Goal: Task Accomplishment & Management: Manage account settings

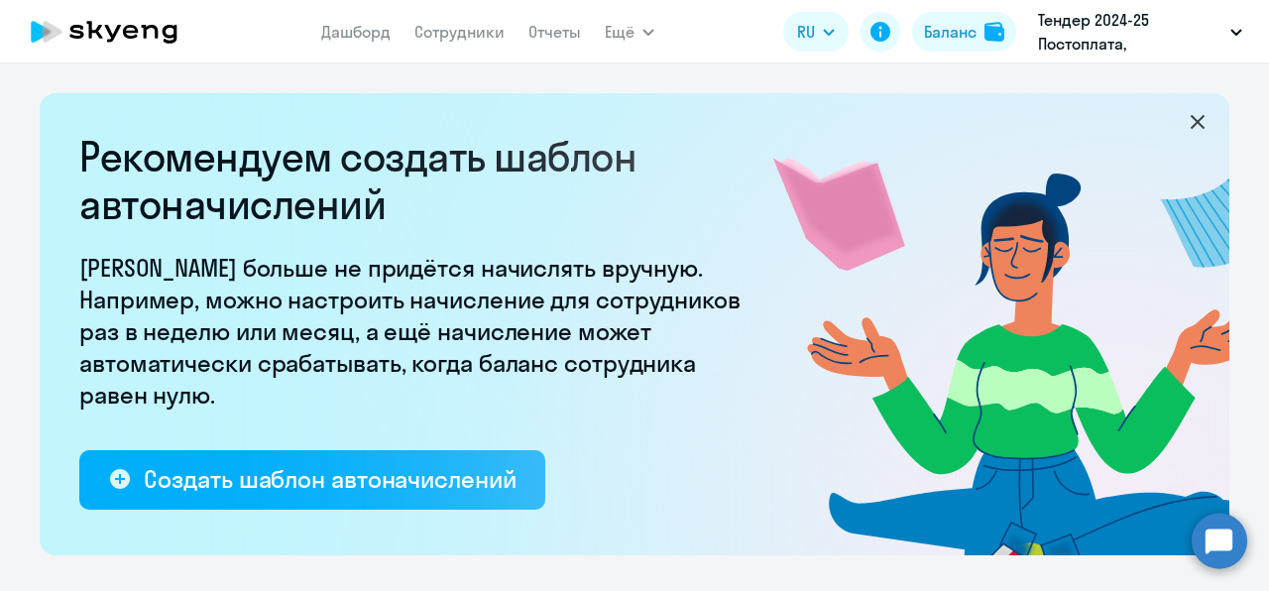
select select "10"
click at [436, 46] on nav "Дашборд Сотрудники Отчеты" at bounding box center [451, 32] width 260 height 40
click at [449, 41] on link "Сотрудники" at bounding box center [460, 32] width 90 height 20
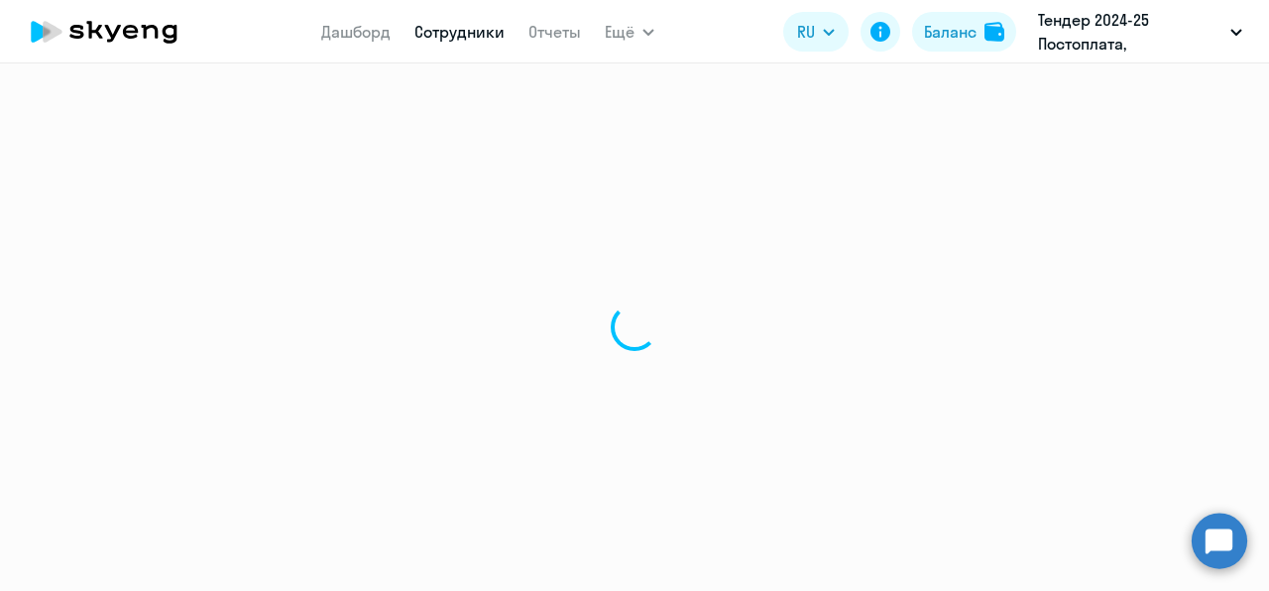
select select "30"
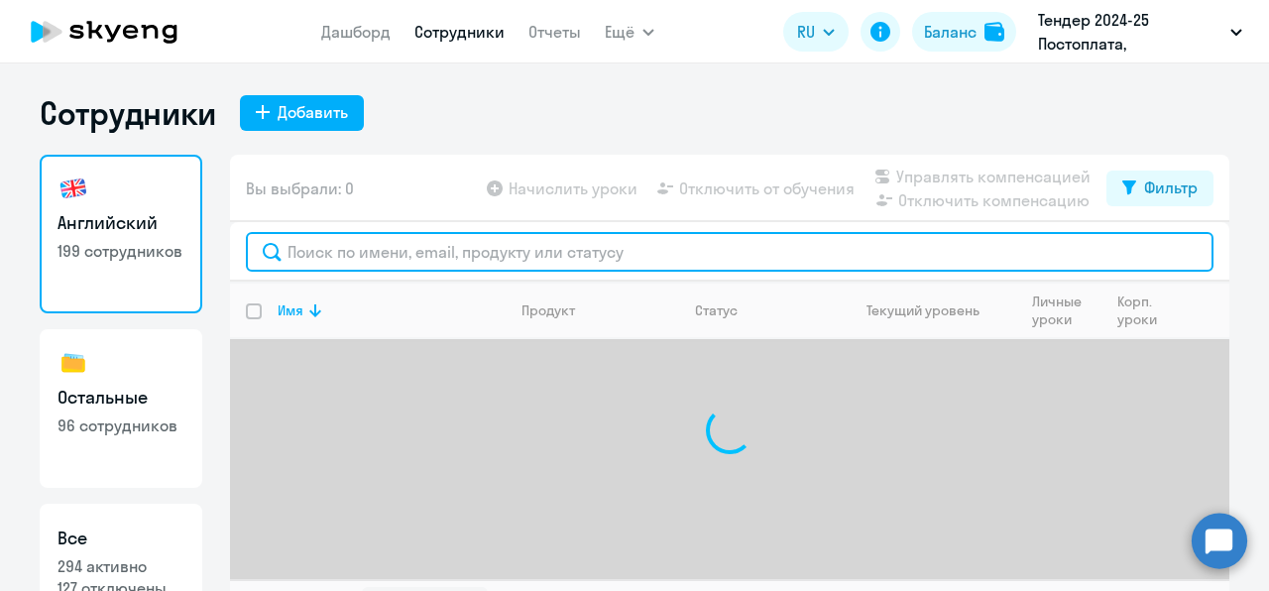
click at [395, 267] on input "text" at bounding box center [730, 252] width 968 height 40
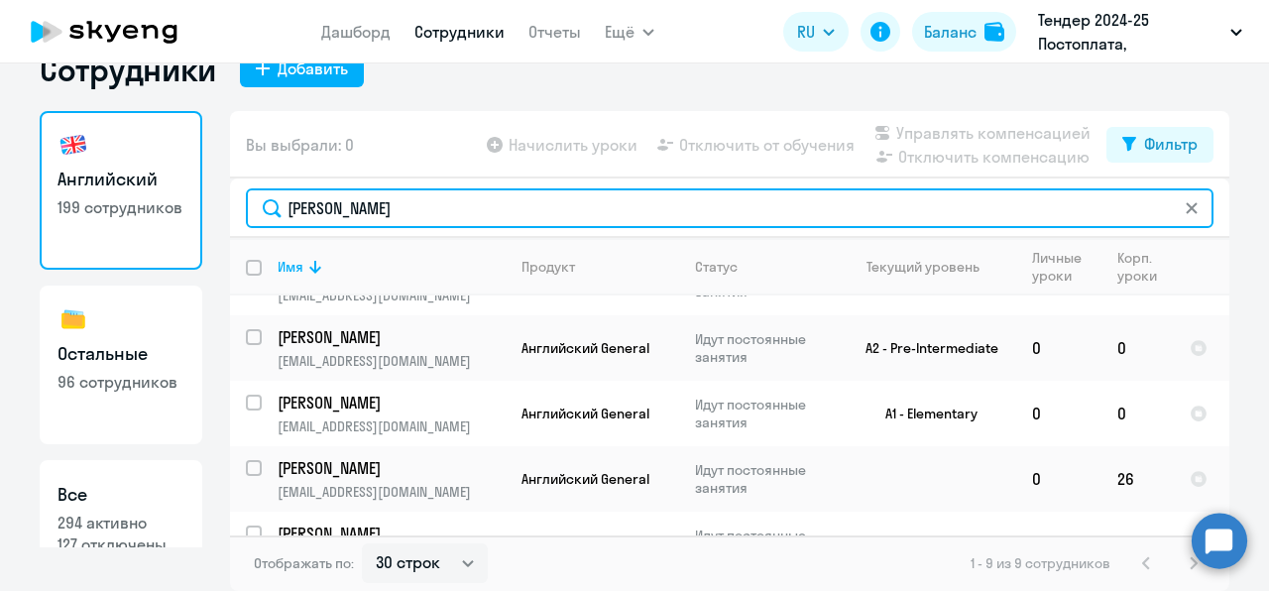
scroll to position [1, 0]
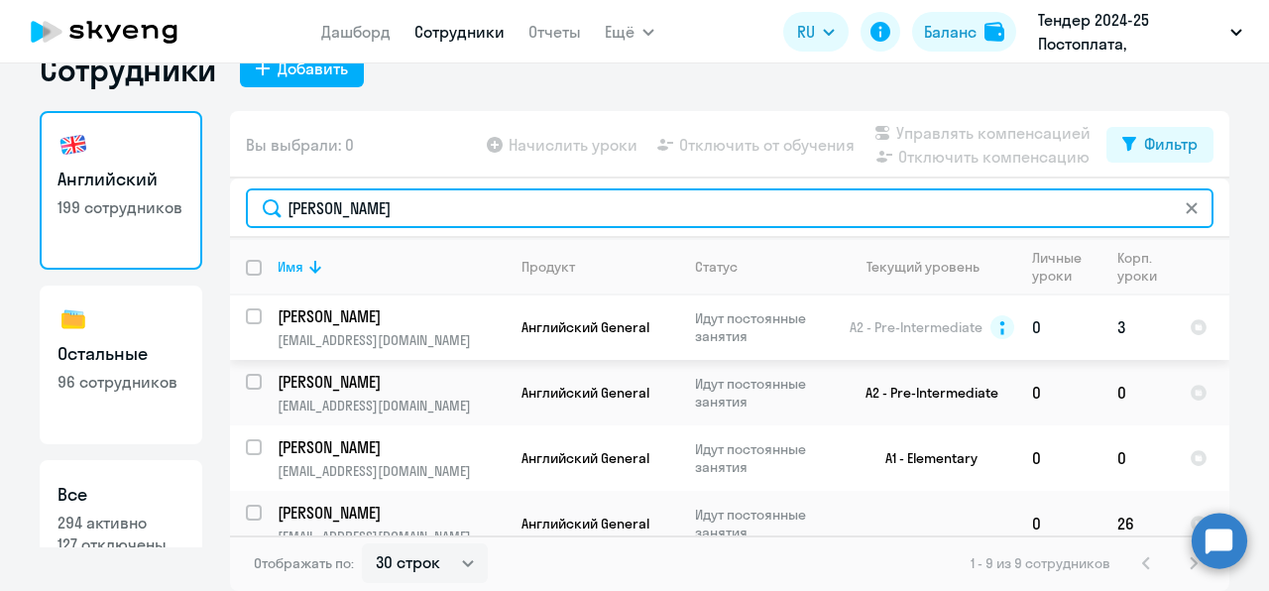
type input "[PERSON_NAME]"
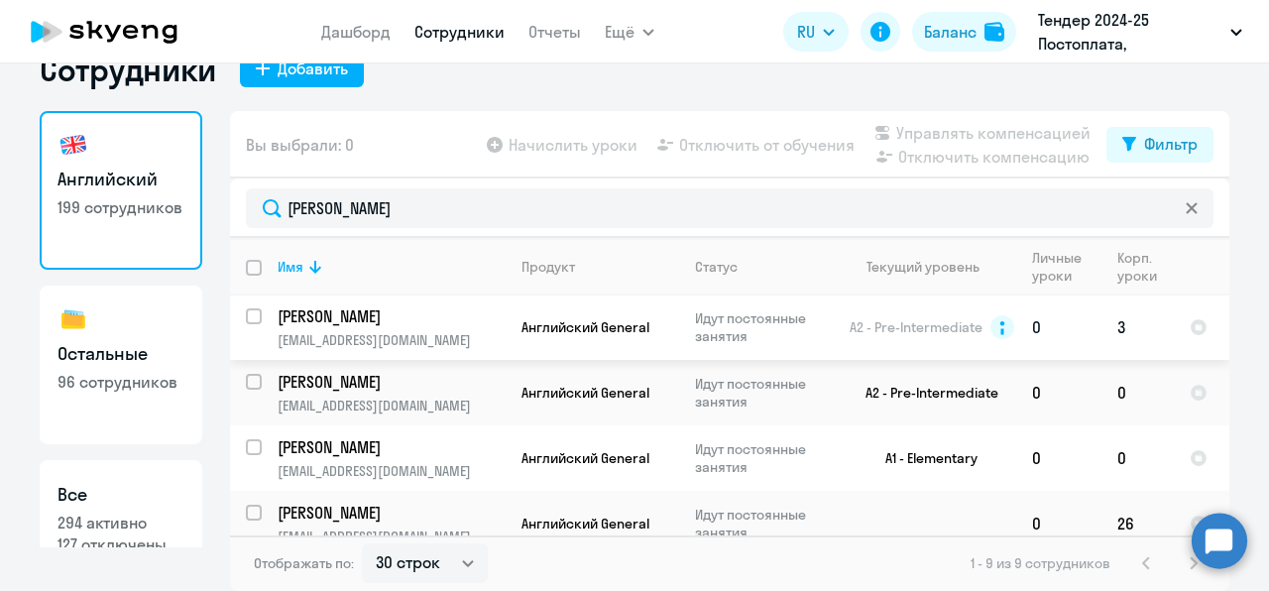
click at [438, 333] on p "[EMAIL_ADDRESS][DOMAIN_NAME]" at bounding box center [391, 340] width 227 height 18
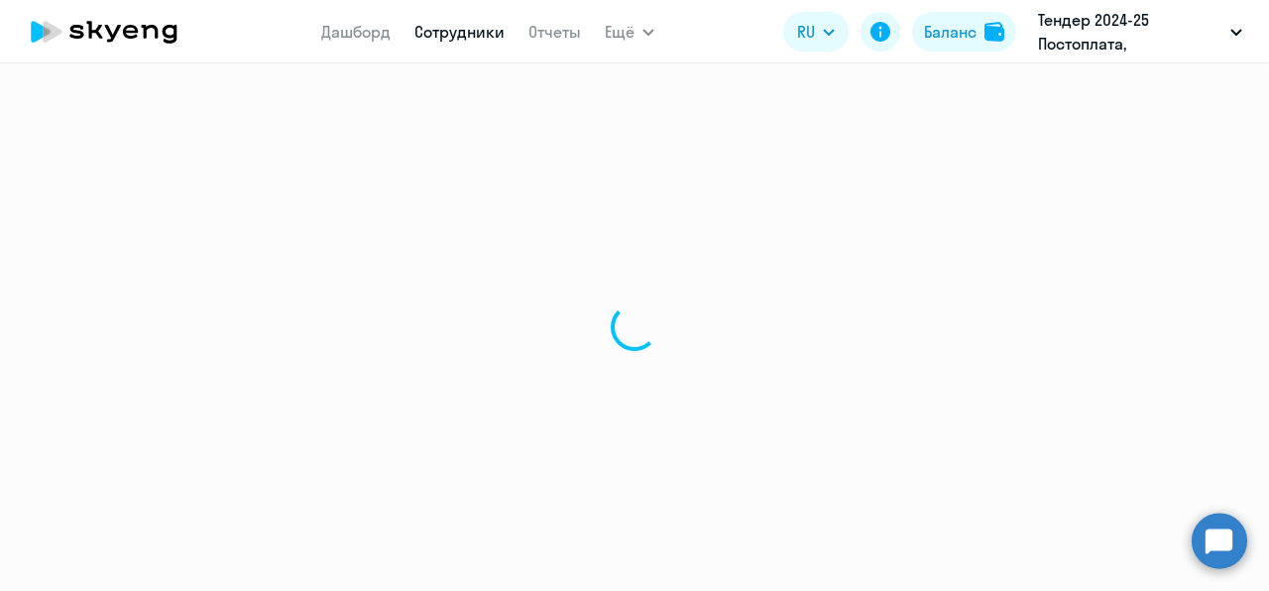
select select "english"
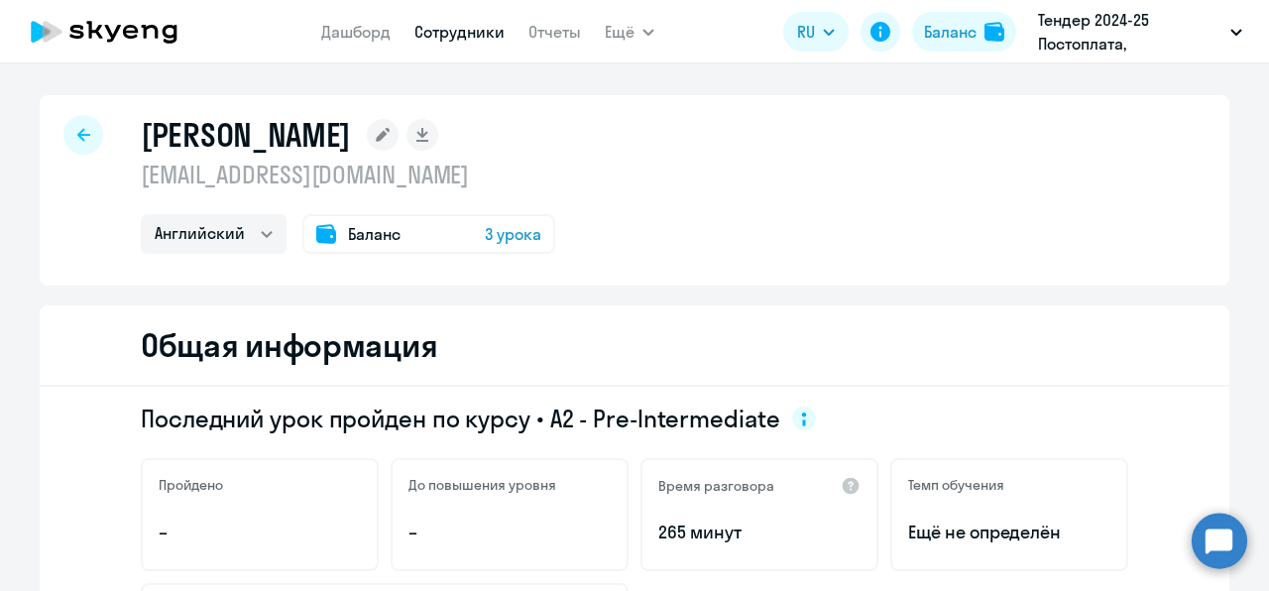
click at [486, 232] on span "3 урока" at bounding box center [513, 234] width 57 height 24
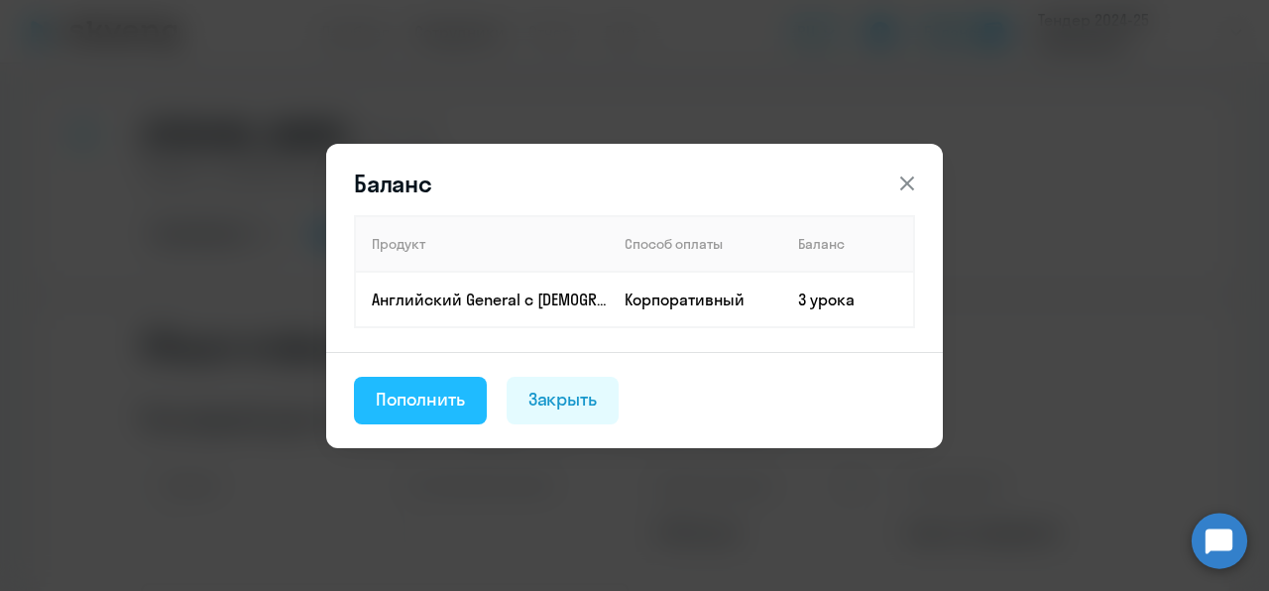
click at [423, 406] on div "Пополнить" at bounding box center [420, 400] width 89 height 26
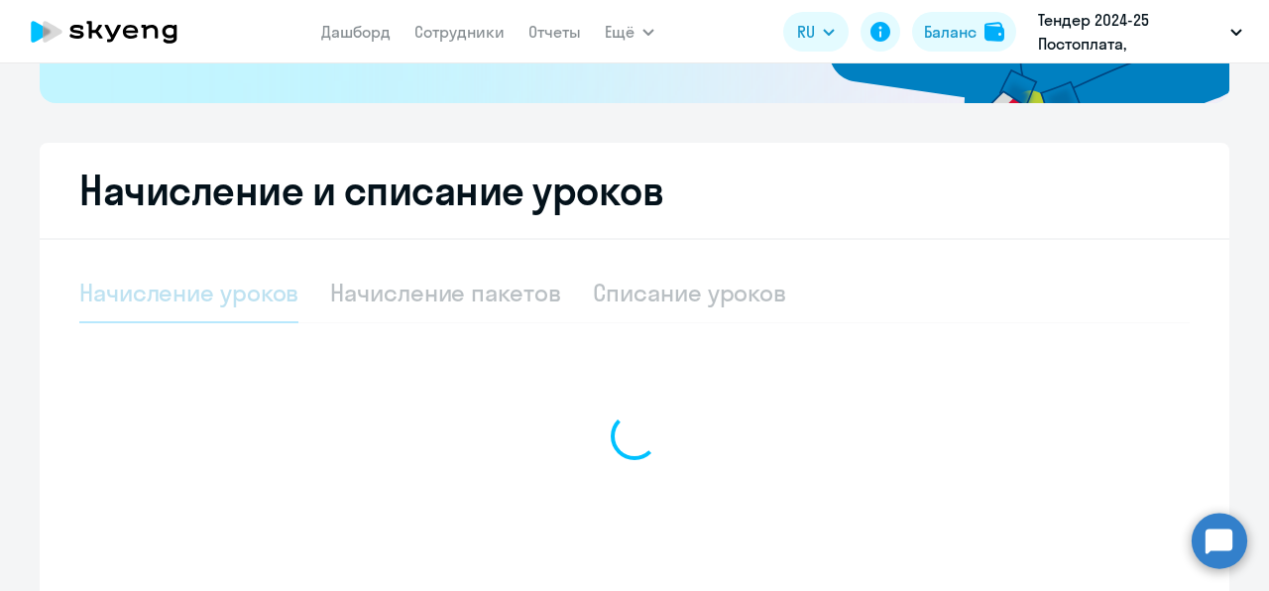
select select "10"
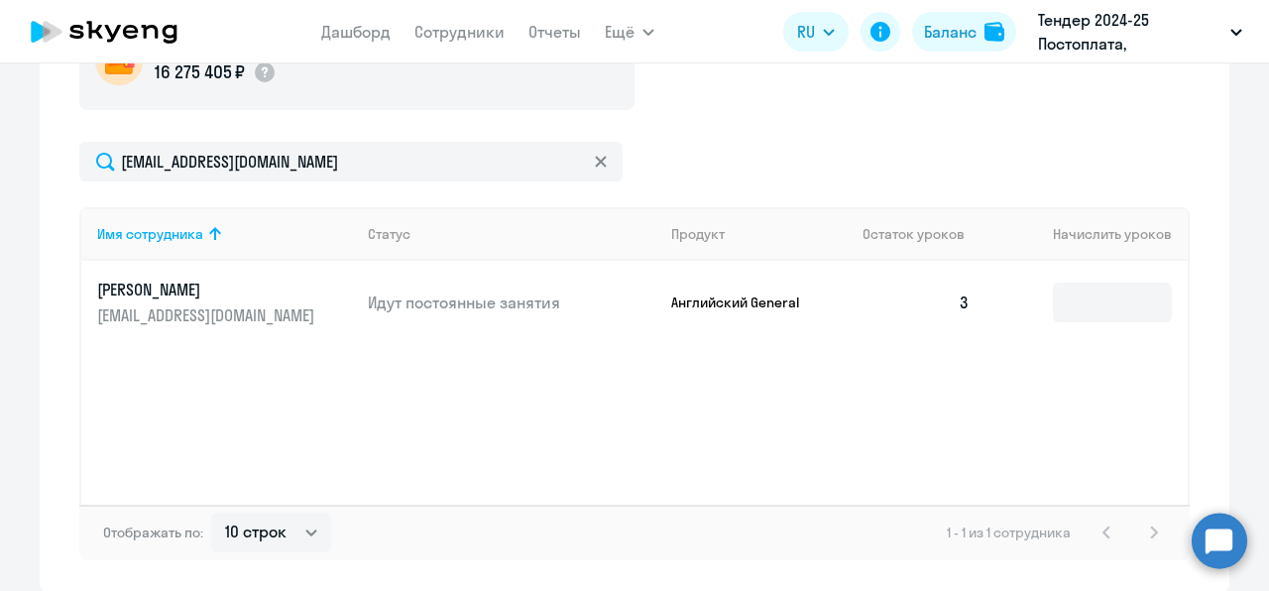
scroll to position [787, 0]
click at [1053, 292] on input at bounding box center [1112, 302] width 119 height 40
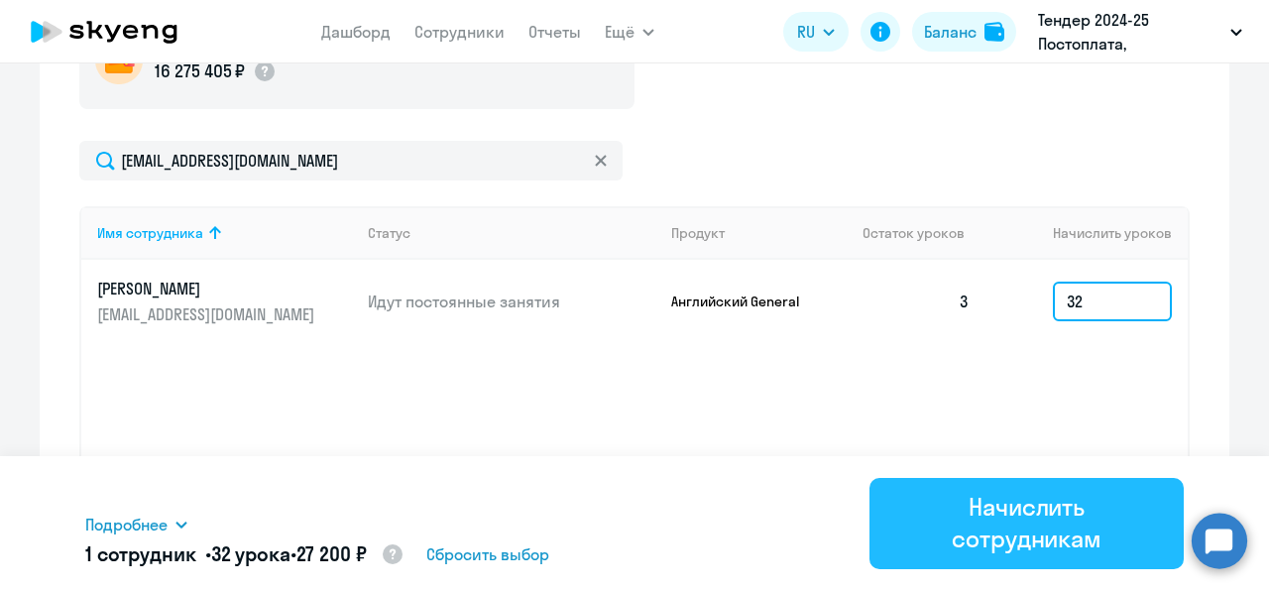
type input "32"
click at [1037, 503] on div "Начислить сотрудникам" at bounding box center [1027, 522] width 259 height 63
